Goal: Task Accomplishment & Management: Use online tool/utility

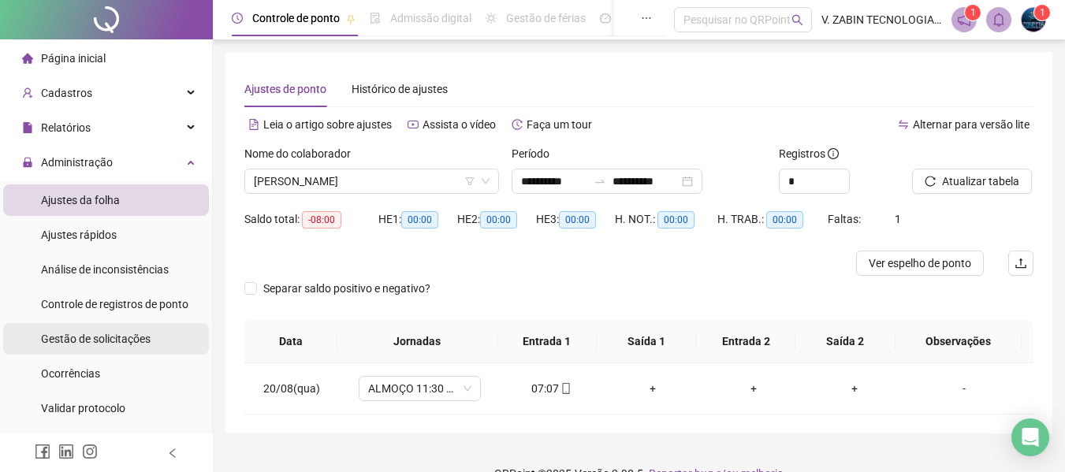
click at [85, 345] on span "Gestão de solicitações" at bounding box center [96, 339] width 110 height 13
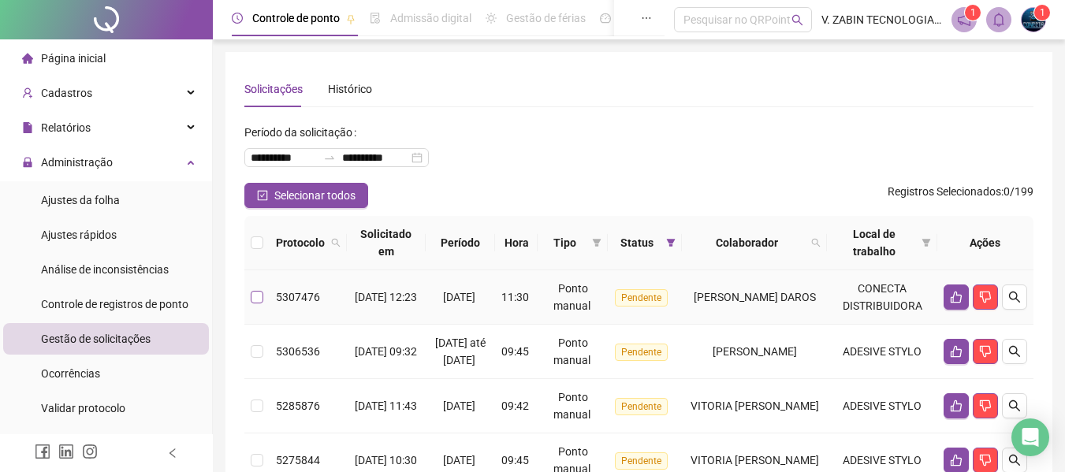
click at [255, 304] on label at bounding box center [257, 296] width 13 height 17
click at [956, 296] on icon "like" at bounding box center [956, 297] width 13 height 13
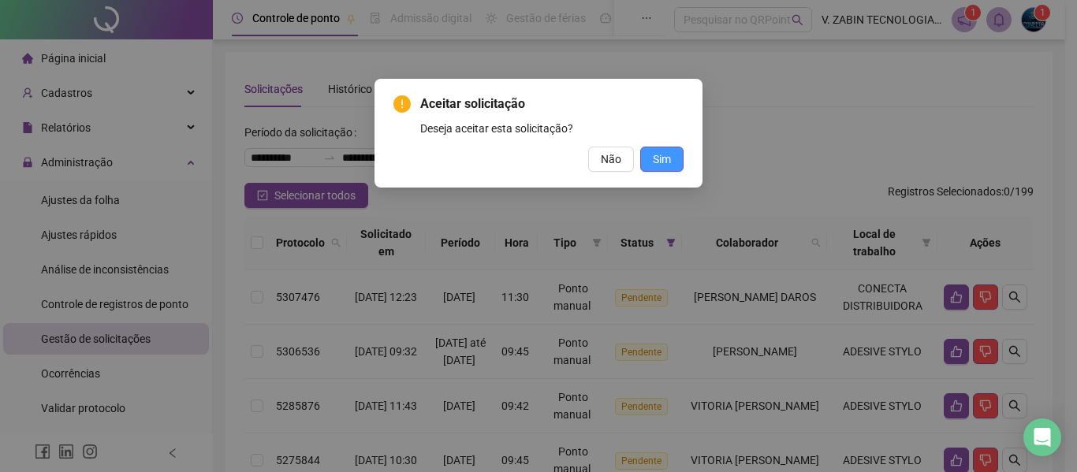
click at [661, 159] on span "Sim" at bounding box center [662, 159] width 18 height 17
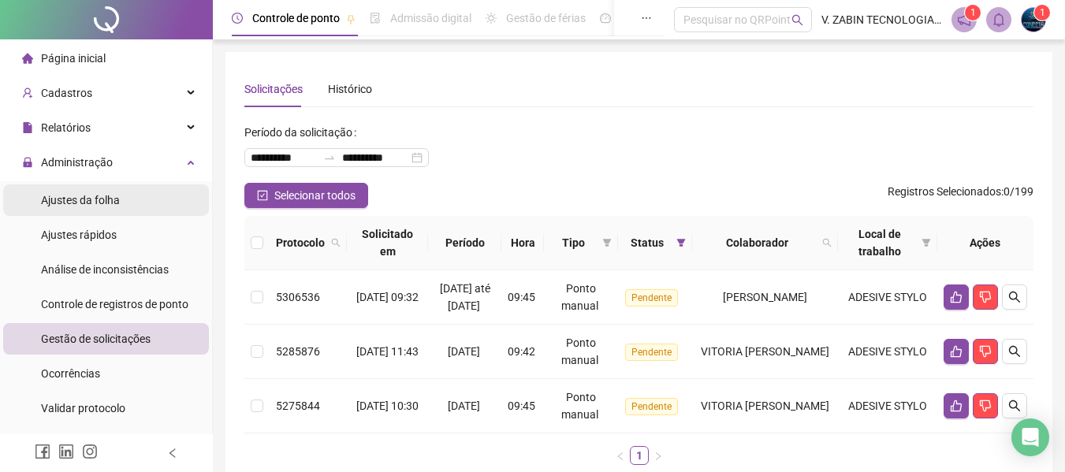
click at [69, 207] on span "Ajustes da folha" at bounding box center [80, 200] width 79 height 13
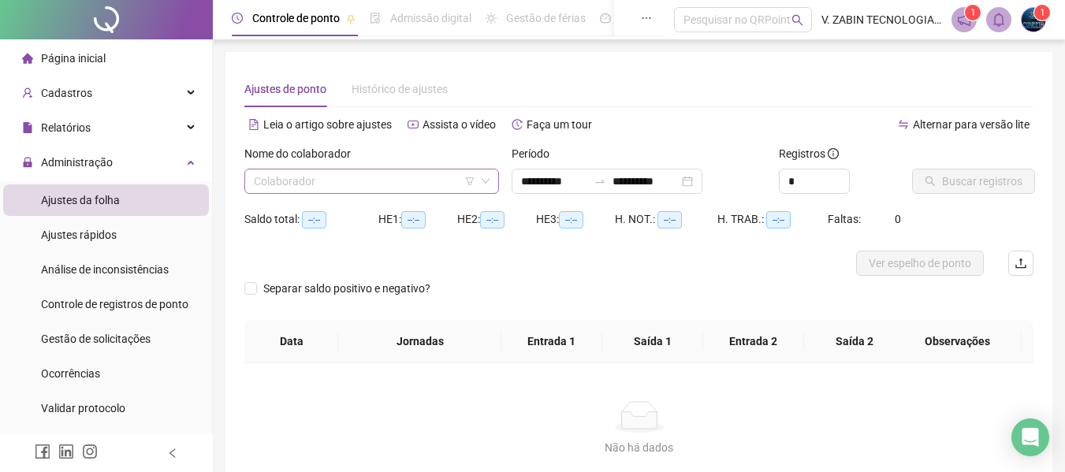
click at [370, 178] on input "search" at bounding box center [364, 181] width 221 height 24
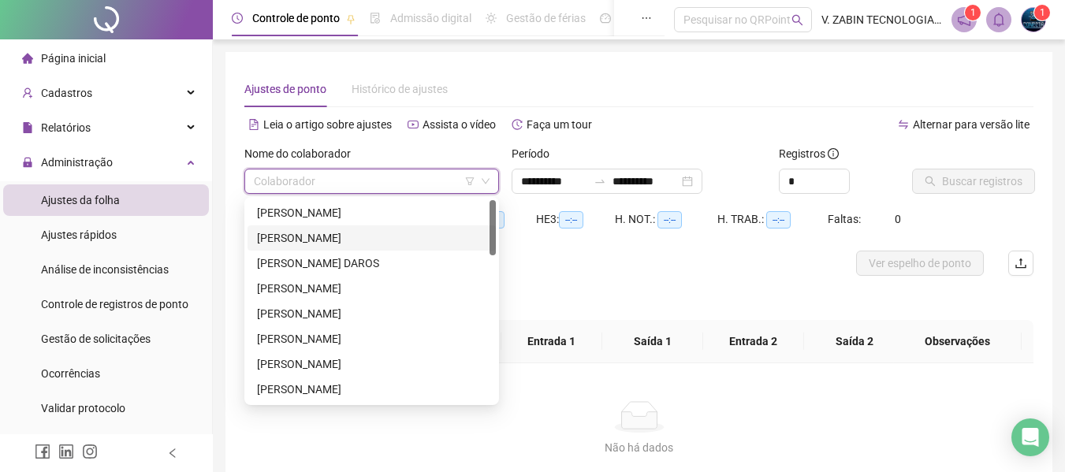
click at [287, 250] on div "[PERSON_NAME]" at bounding box center [372, 237] width 248 height 25
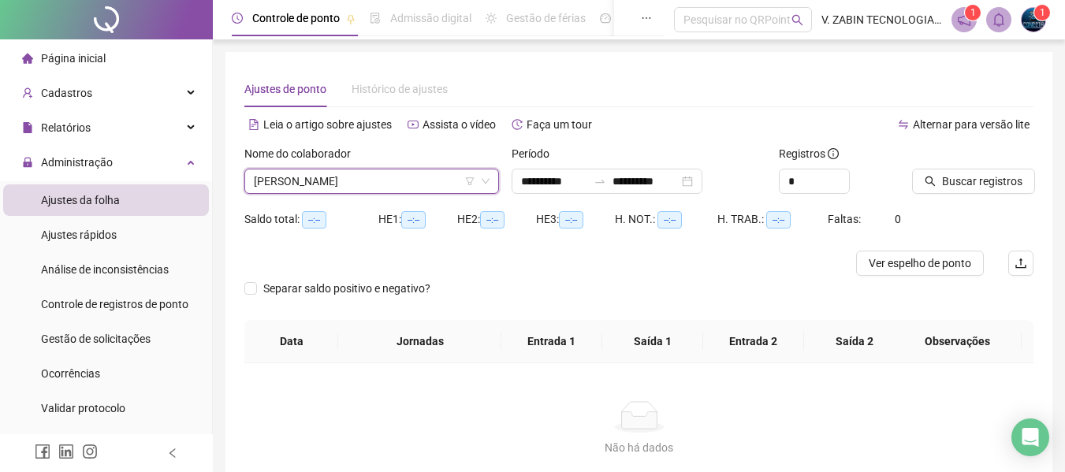
click at [284, 176] on span "[PERSON_NAME]" at bounding box center [372, 181] width 236 height 24
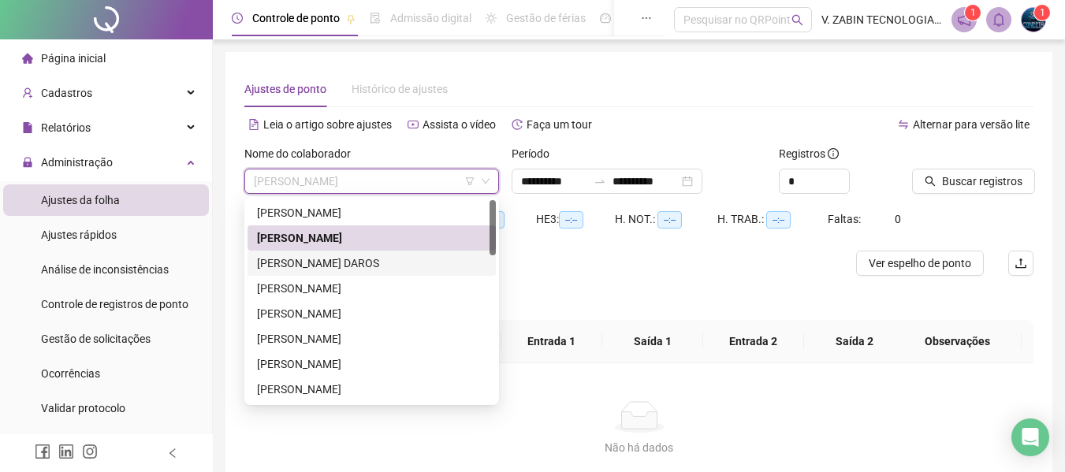
click at [262, 255] on div "[PERSON_NAME] DAROS" at bounding box center [371, 263] width 229 height 17
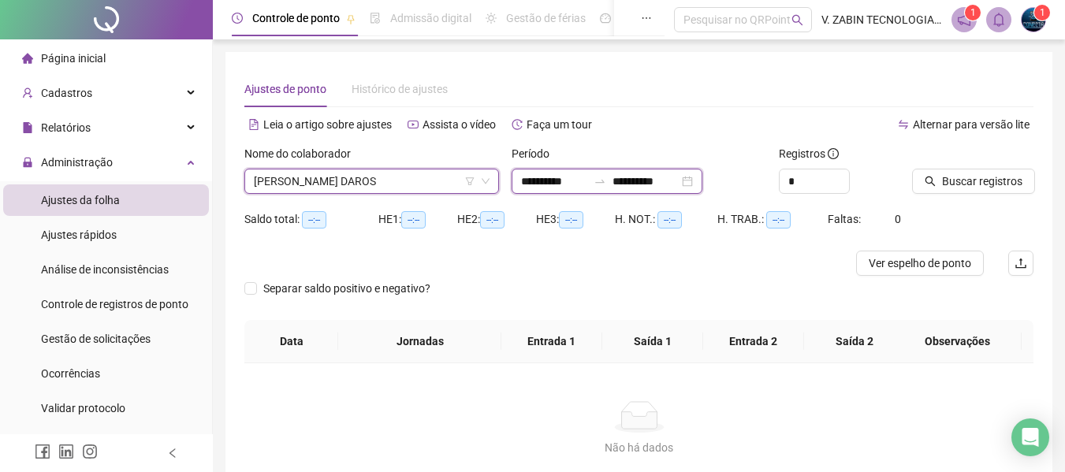
click at [676, 173] on input "**********" at bounding box center [645, 181] width 66 height 17
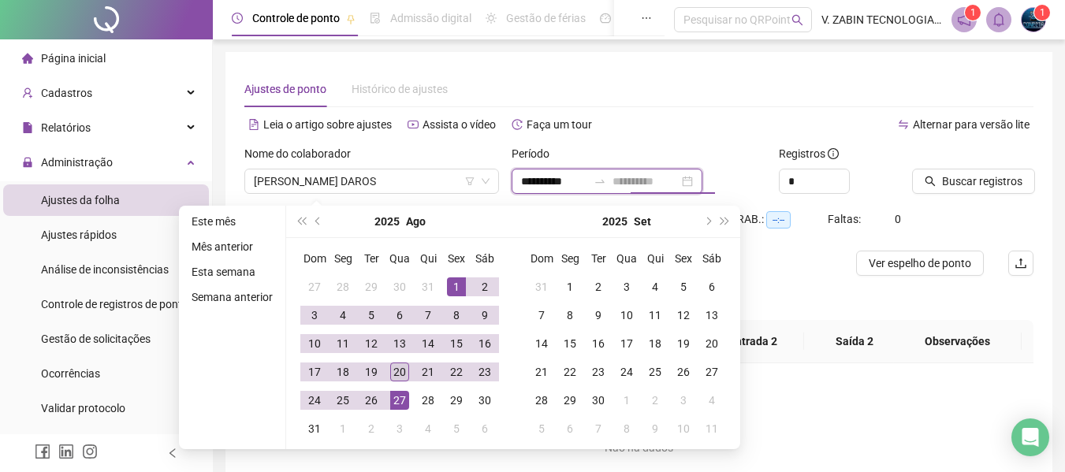
type input "**********"
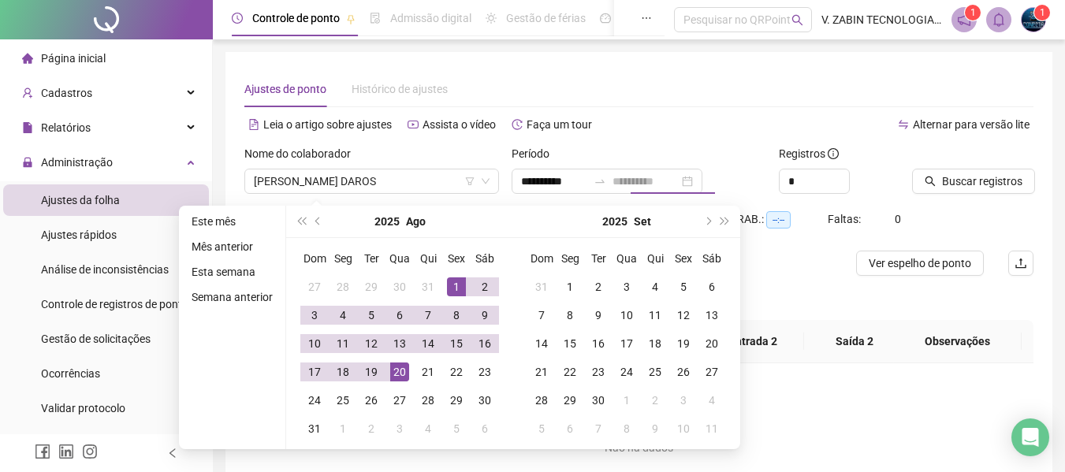
click at [401, 373] on div "20" at bounding box center [399, 372] width 19 height 19
type input "**********"
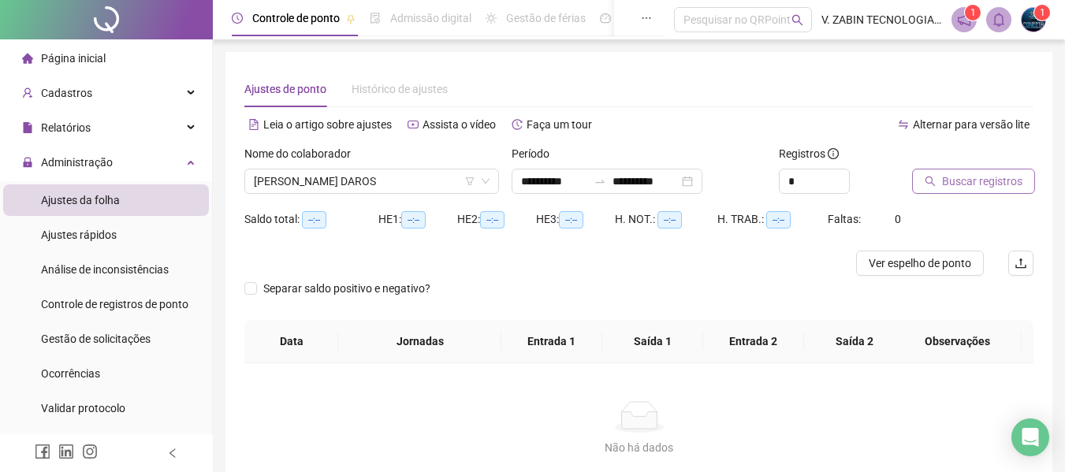
click at [964, 193] on button "Buscar registros" at bounding box center [973, 181] width 123 height 25
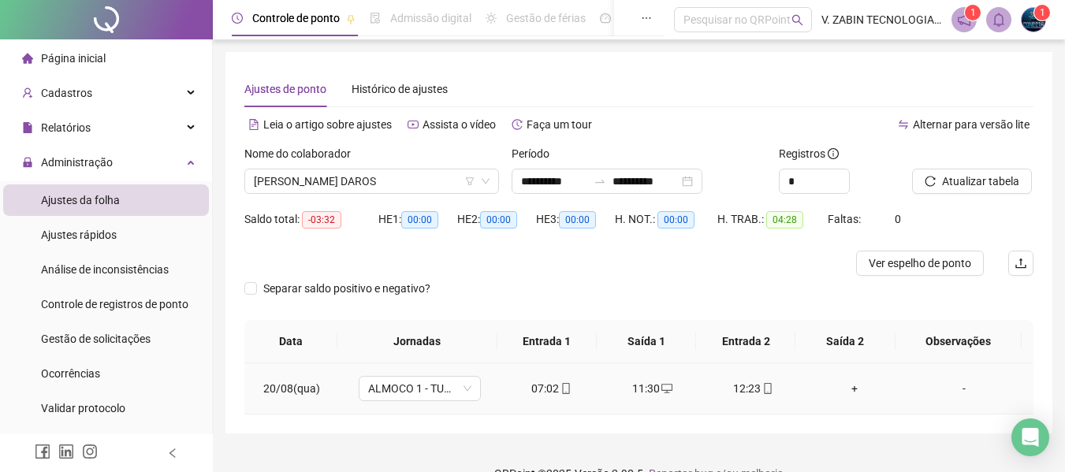
scroll to position [29, 0]
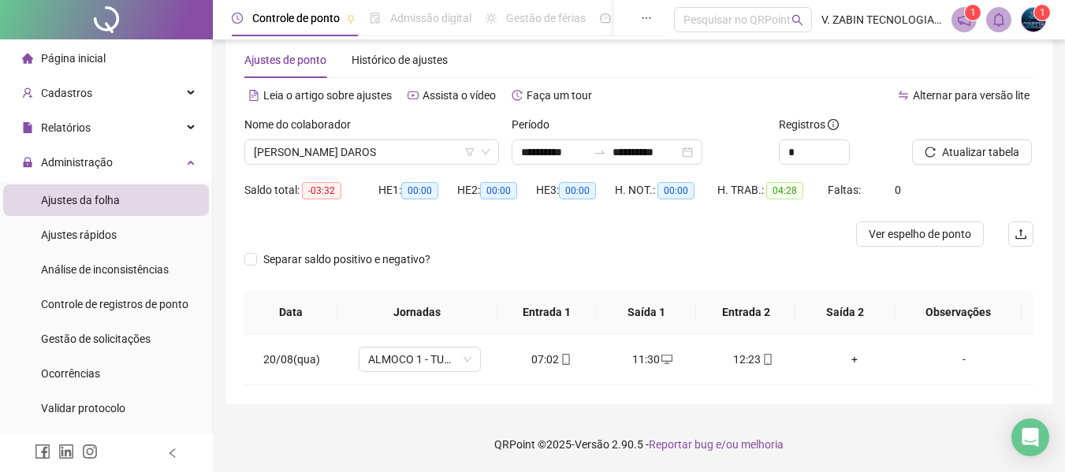
click at [588, 257] on div "Separar saldo positivo e negativo?" at bounding box center [638, 269] width 789 height 44
click at [389, 148] on span "[PERSON_NAME] DAROS" at bounding box center [372, 152] width 236 height 24
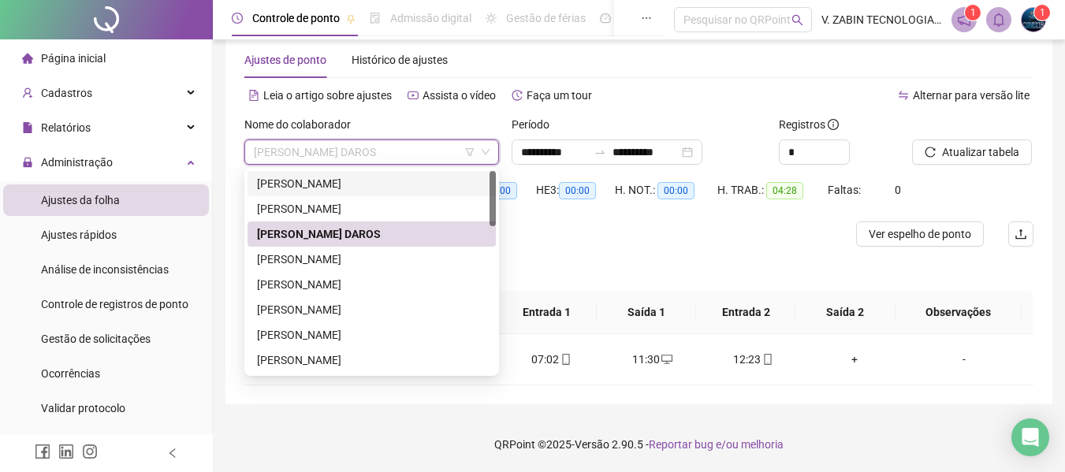
click at [280, 184] on div "[PERSON_NAME]" at bounding box center [371, 183] width 229 height 17
